Goal: Task Accomplishment & Management: Manage account settings

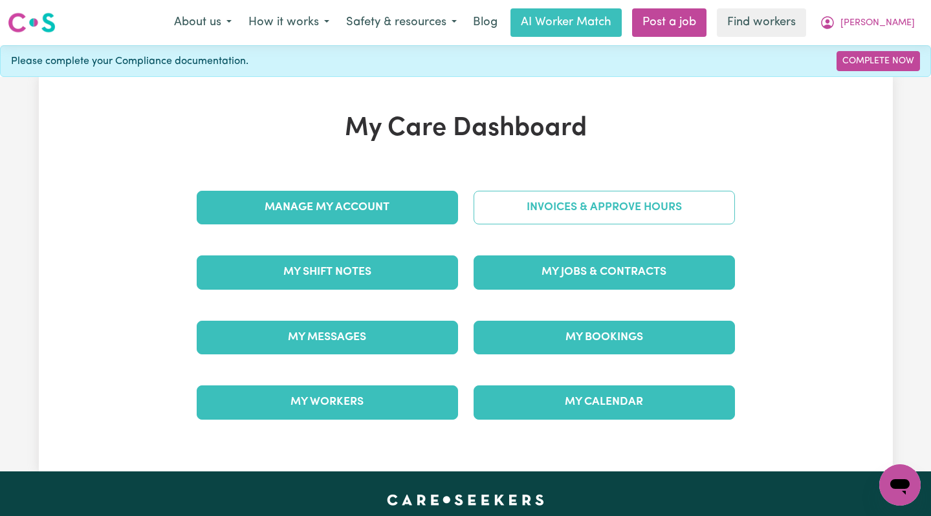
click at [593, 195] on link "Invoices & Approve Hours" at bounding box center [604, 208] width 261 height 34
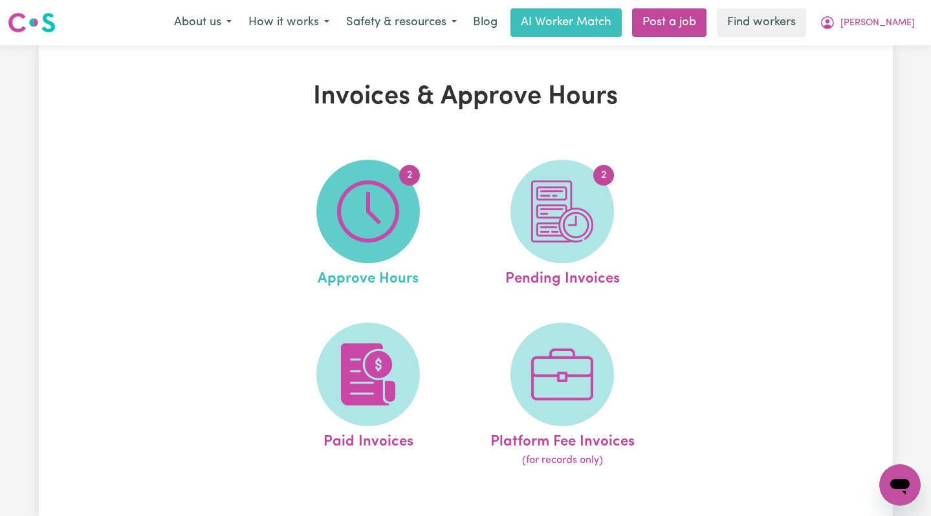
click at [357, 205] on img at bounding box center [368, 211] width 62 height 62
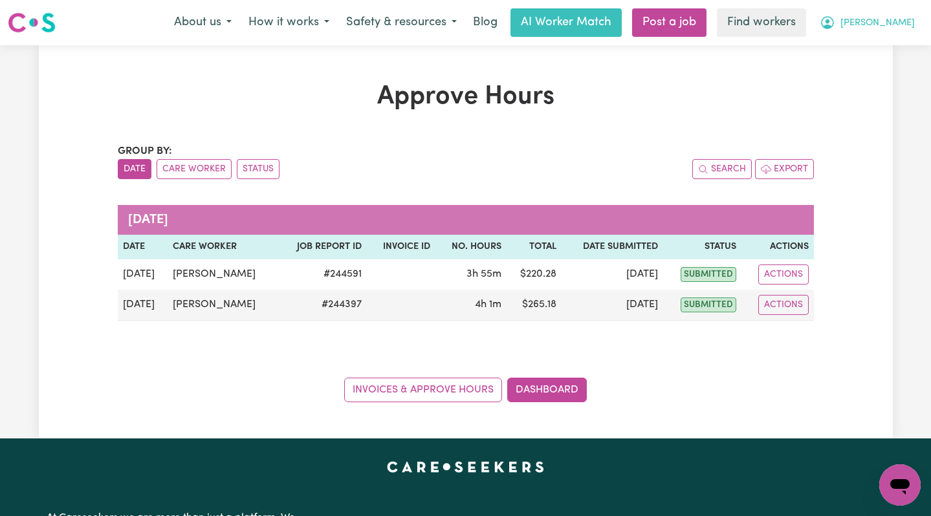
click at [835, 19] on icon "My Account" at bounding box center [828, 23] width 16 height 16
click at [880, 69] on link "Logout" at bounding box center [871, 74] width 102 height 25
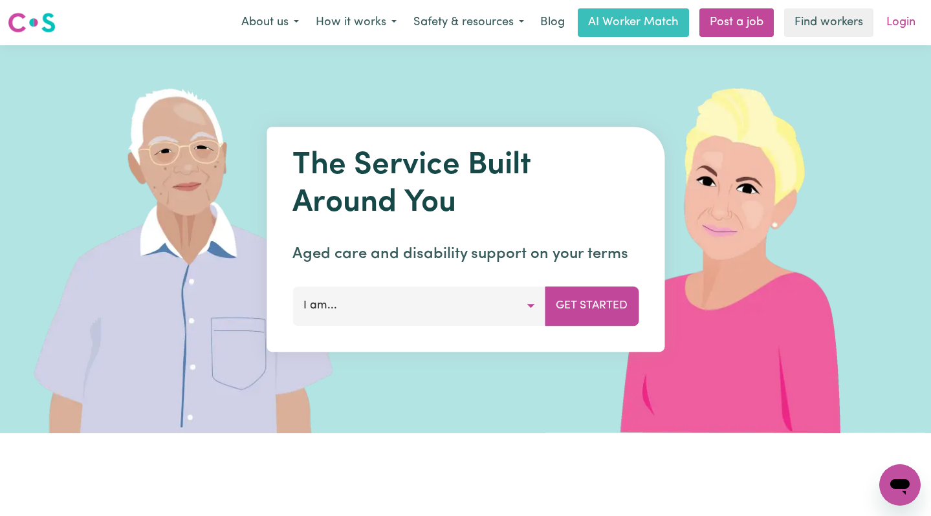
click at [888, 35] on link "Login" at bounding box center [901, 22] width 45 height 28
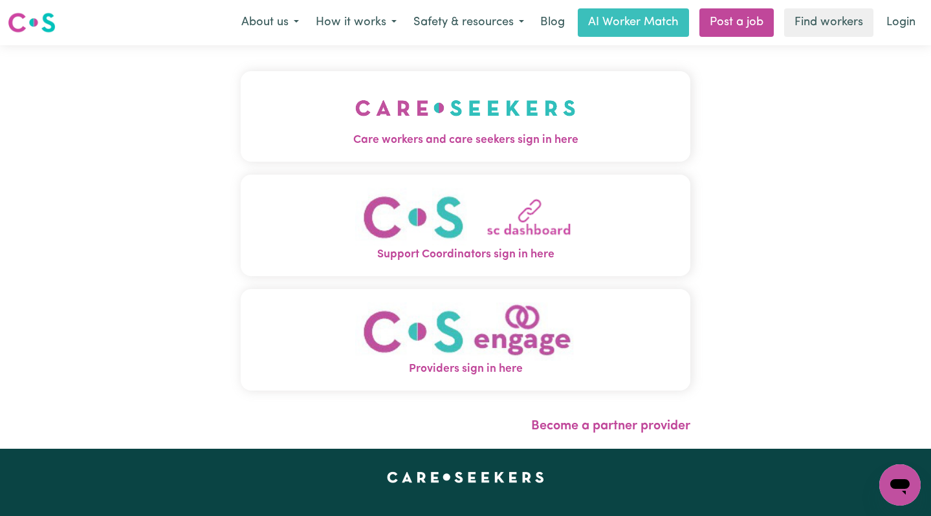
click at [494, 124] on button "Care workers and care seekers sign in here" at bounding box center [466, 116] width 450 height 91
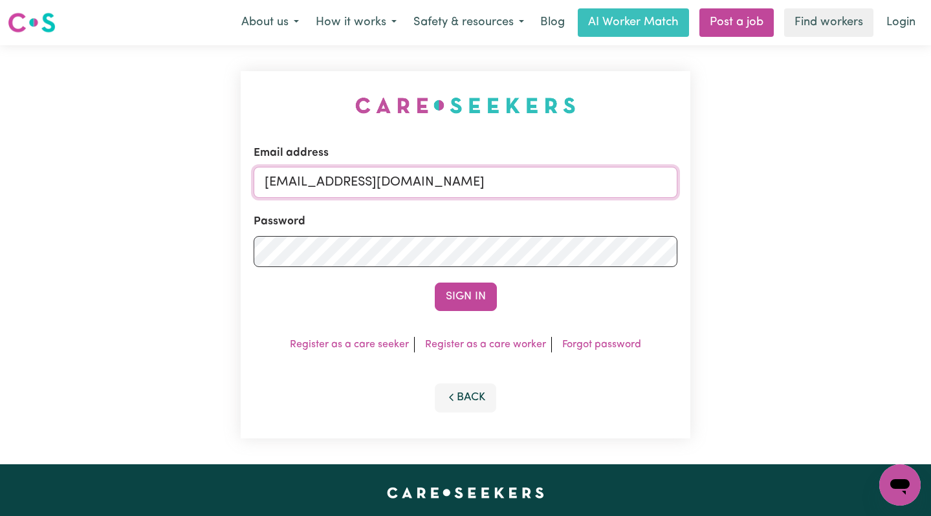
drag, startPoint x: 527, startPoint y: 177, endPoint x: 329, endPoint y: 182, distance: 198.7
click at [329, 182] on input "[EMAIL_ADDRESS][DOMAIN_NAME]" at bounding box center [466, 182] width 424 height 31
paste input "ydenCookAAC"
type input "[EMAIL_ADDRESS][DOMAIN_NAME]"
click at [435, 283] on button "Sign In" at bounding box center [466, 297] width 62 height 28
